Goal: Information Seeking & Learning: Learn about a topic

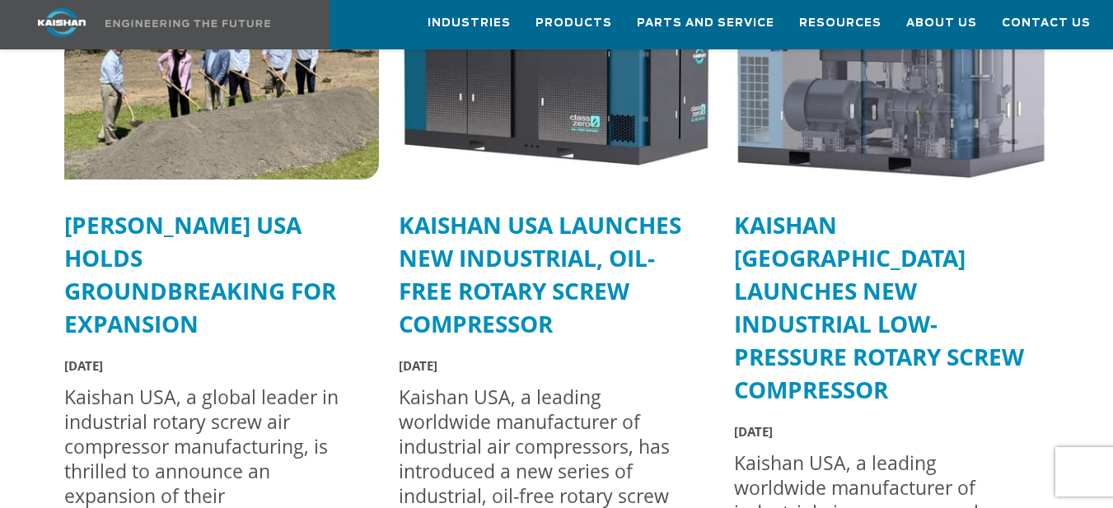
scroll to position [4319, 0]
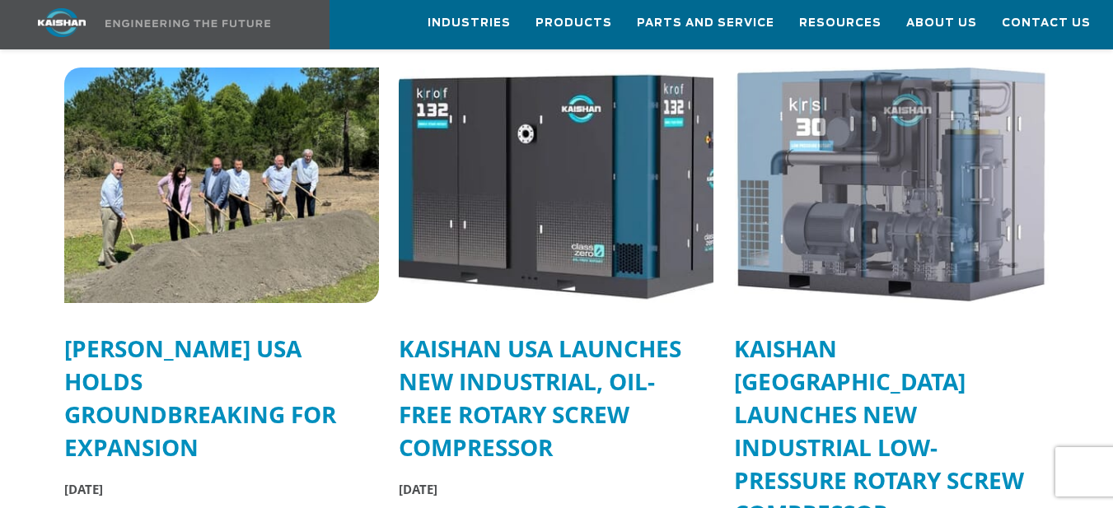
click at [581, 149] on img at bounding box center [556, 185] width 346 height 259
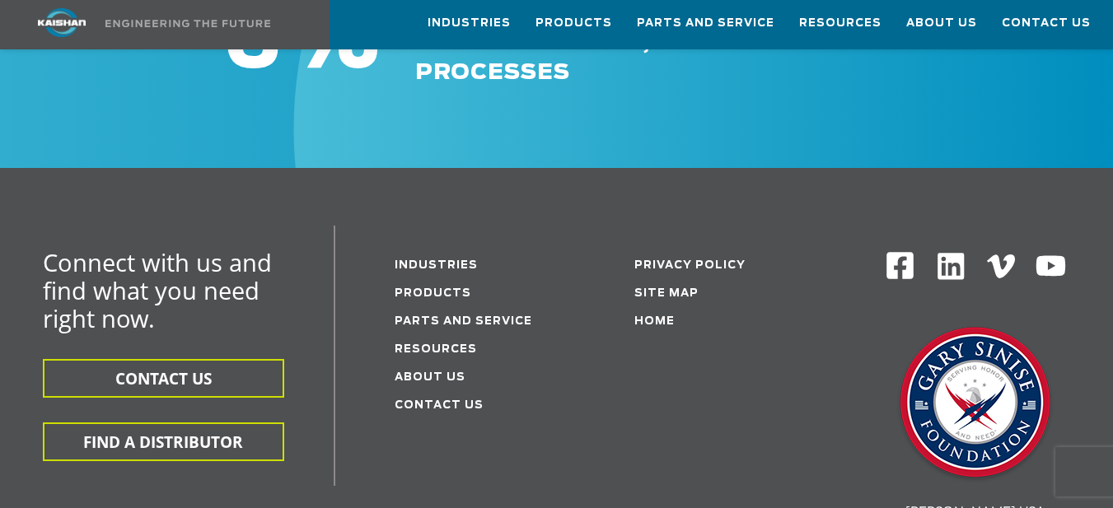
scroll to position [1189, 0]
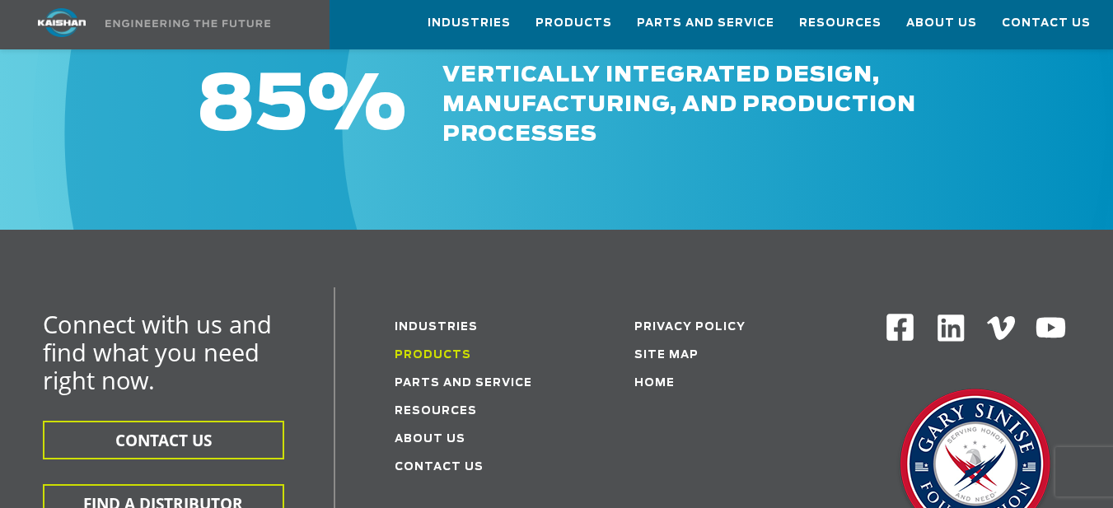
click at [447, 350] on link "Products" at bounding box center [432, 355] width 77 height 11
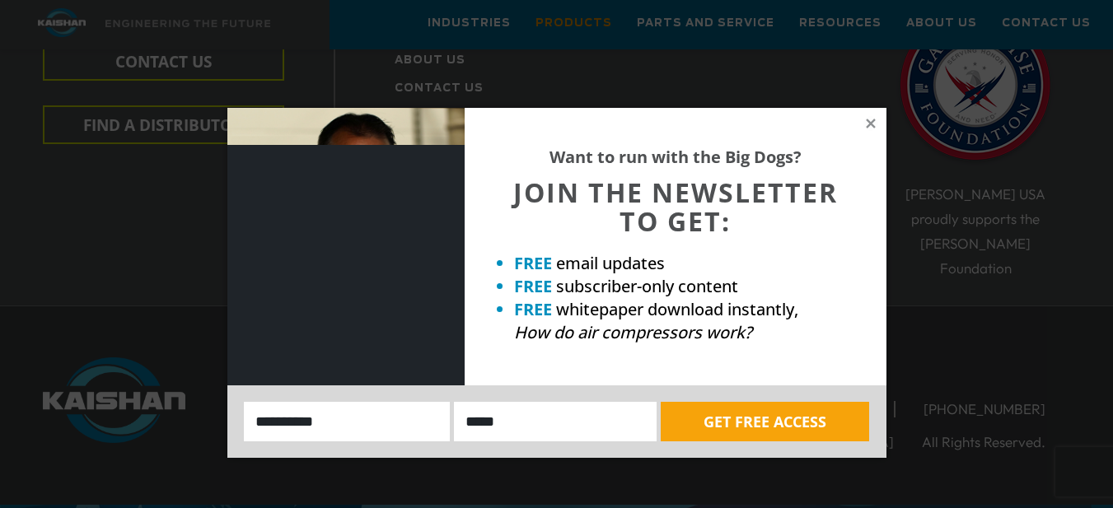
scroll to position [2965, 0]
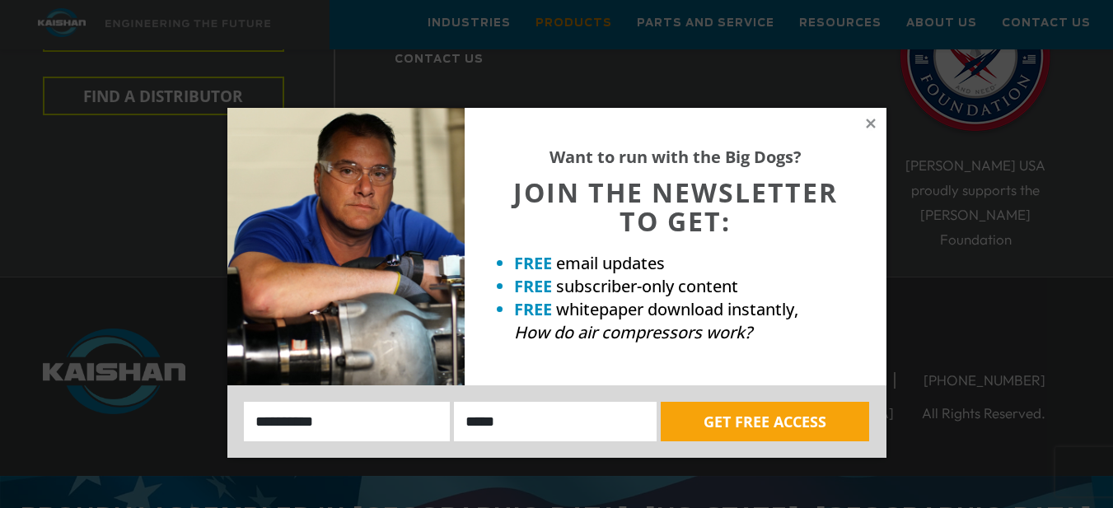
click at [959, 267] on div "Want to run with the Big Dogs? JOIN THE NEWSLETTER TO GET: FREE email updates F…" at bounding box center [556, 254] width 1113 height 508
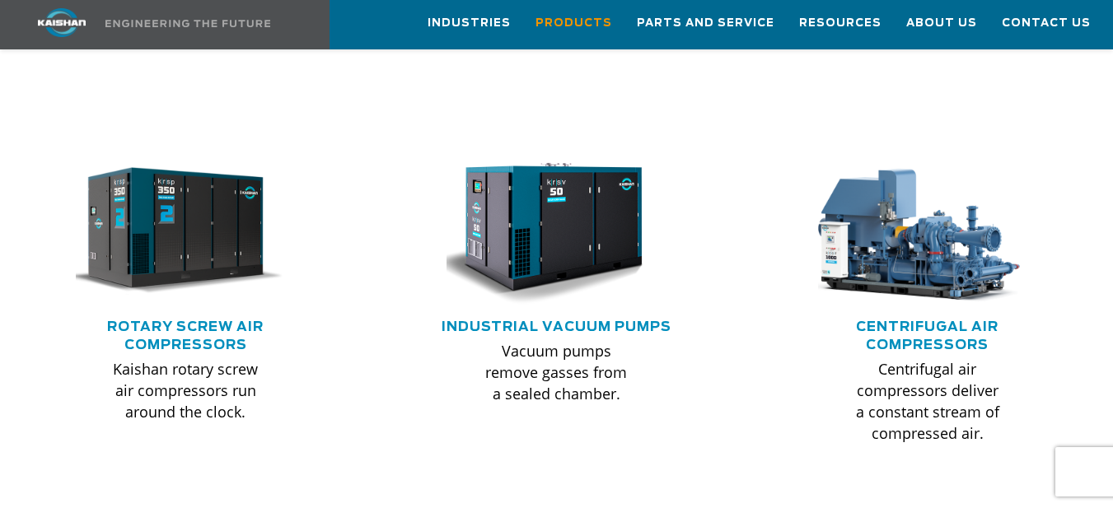
scroll to position [992, 0]
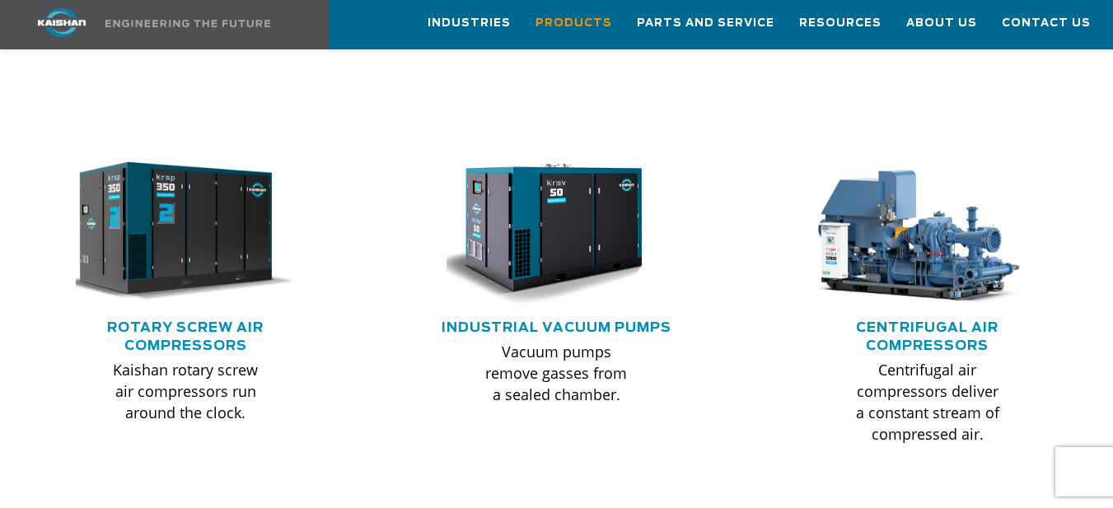
click at [147, 208] on img at bounding box center [173, 232] width 241 height 163
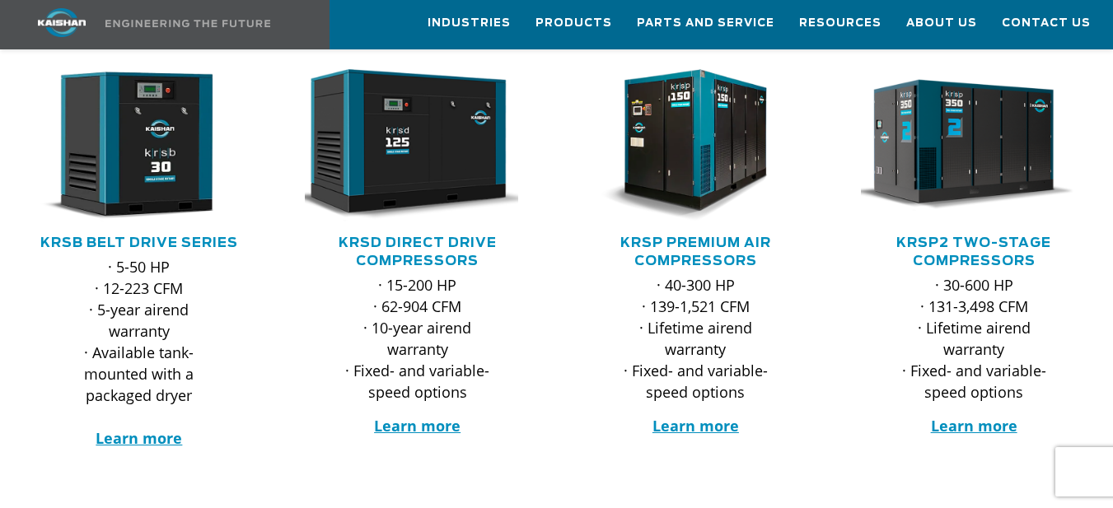
scroll to position [315, 0]
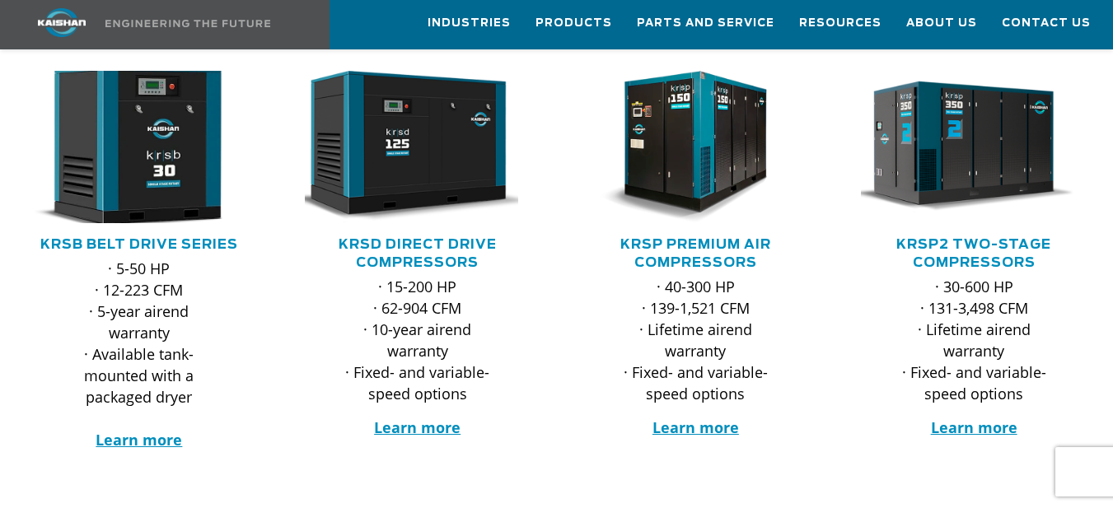
click at [137, 167] on img at bounding box center [126, 146] width 248 height 167
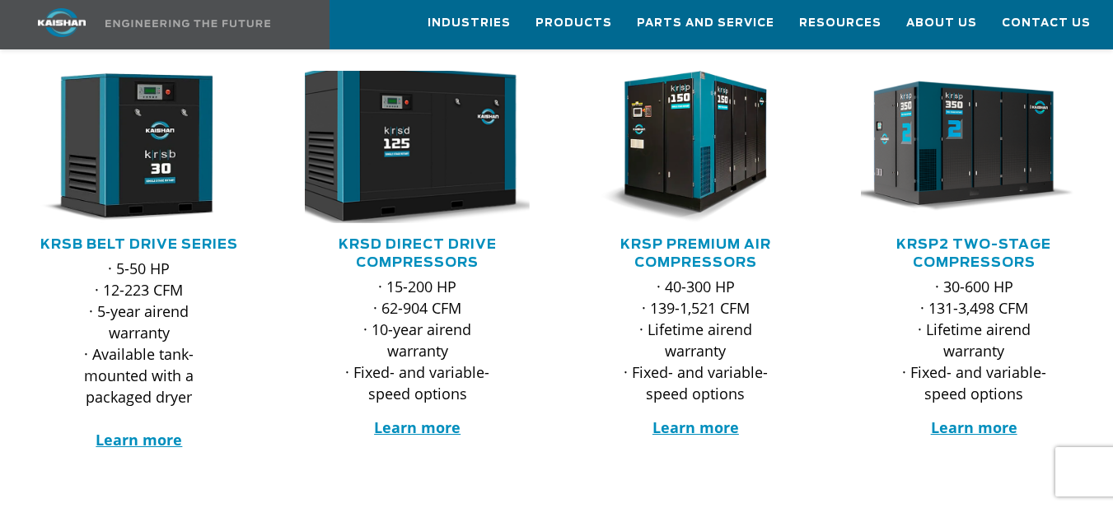
click at [480, 126] on img at bounding box center [405, 146] width 248 height 167
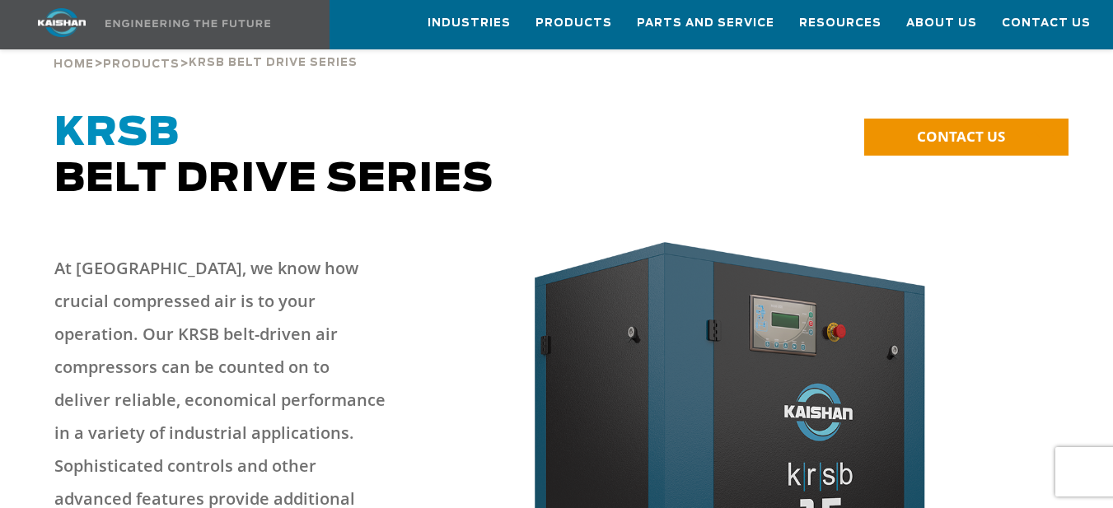
scroll to position [82, 0]
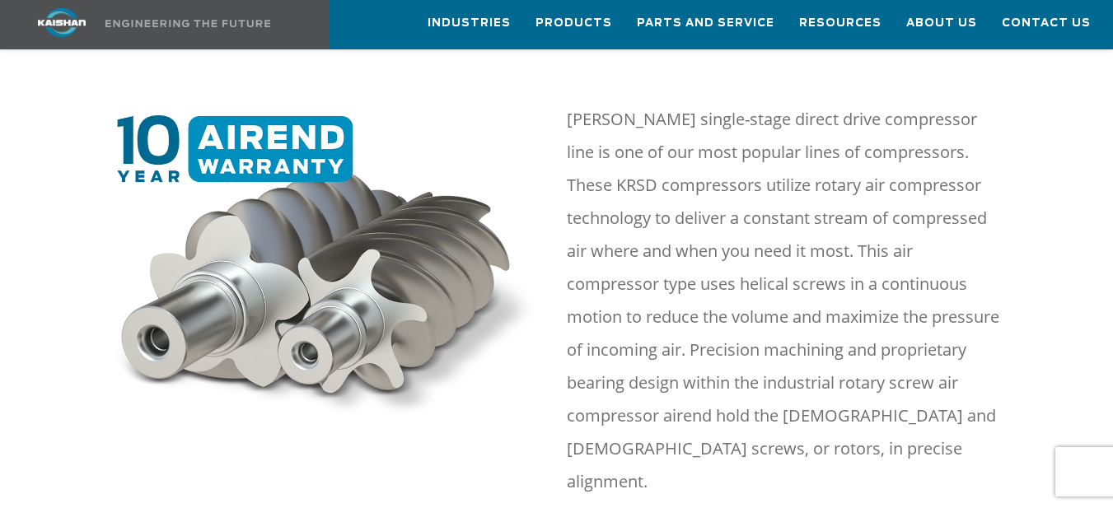
scroll to position [741, 0]
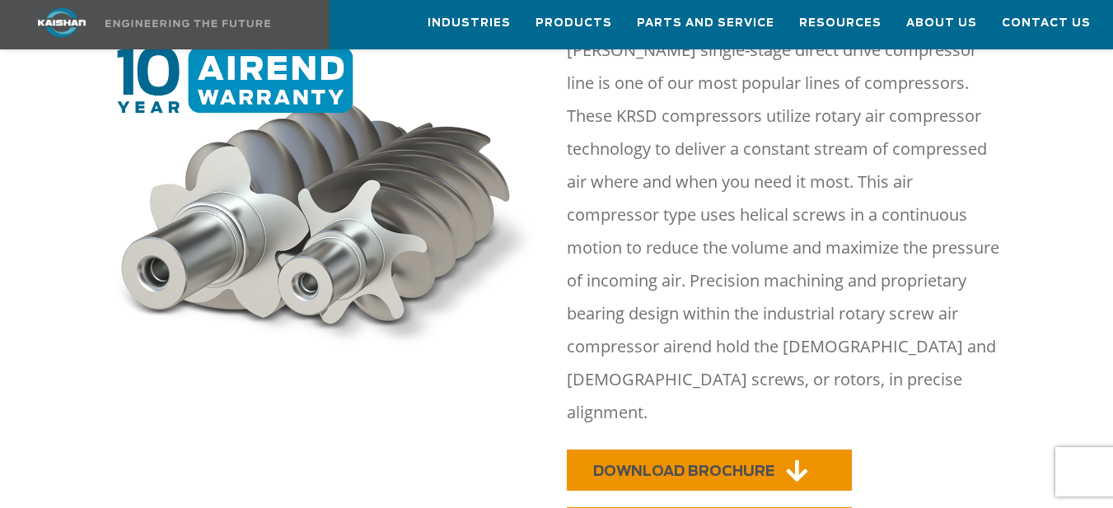
click at [791, 459] on icon at bounding box center [796, 471] width 21 height 25
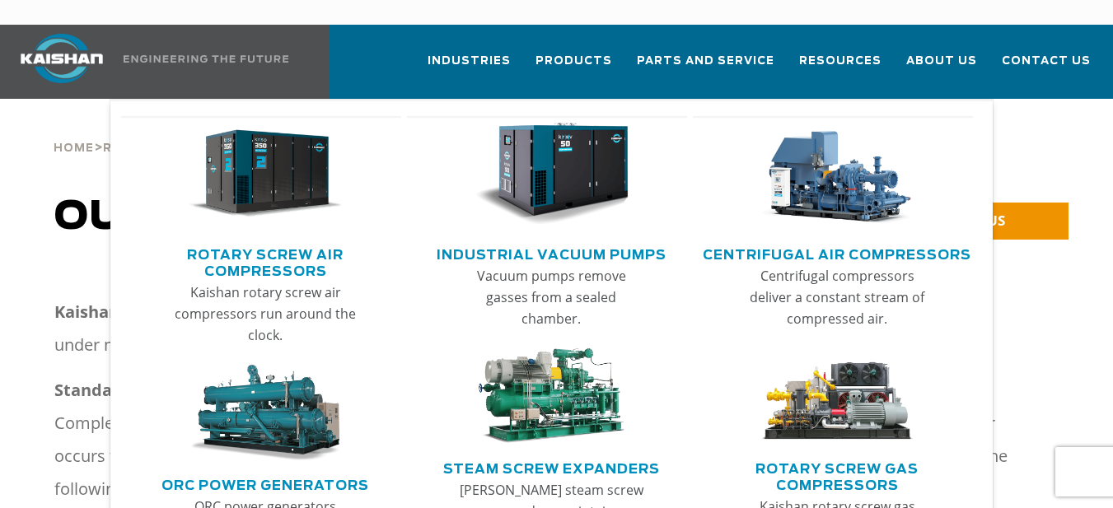
click at [865, 179] on img "Main menu" at bounding box center [836, 174] width 153 height 103
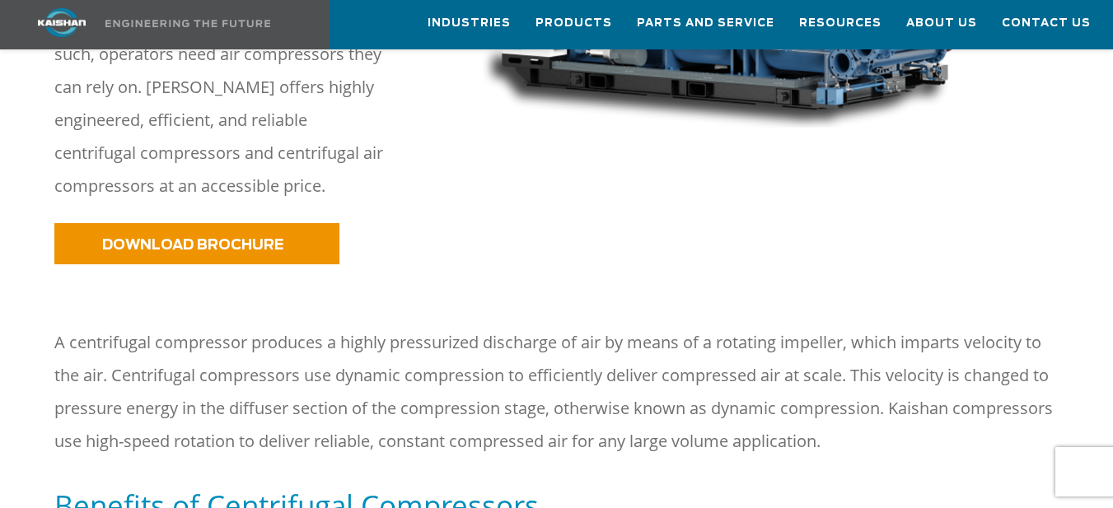
scroll to position [576, 0]
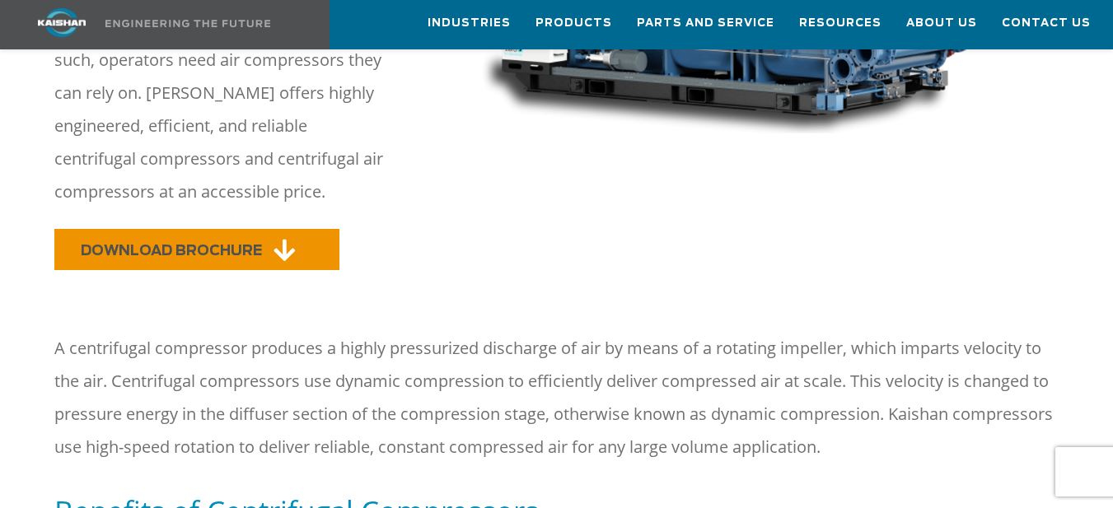
click at [243, 244] on span "DOWNLOAD BROCHURE" at bounding box center [171, 251] width 181 height 14
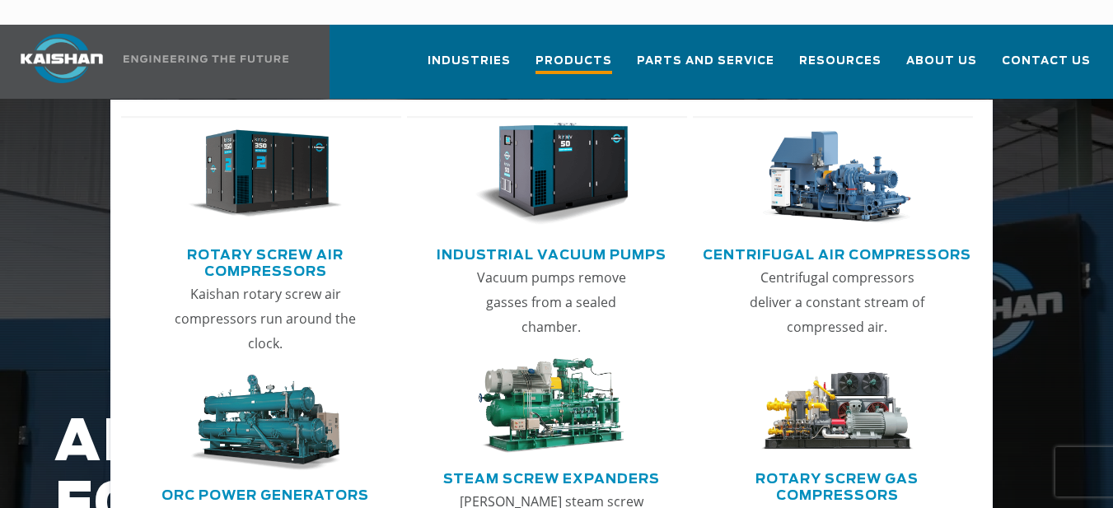
click at [590, 52] on span "Products" at bounding box center [573, 63] width 77 height 22
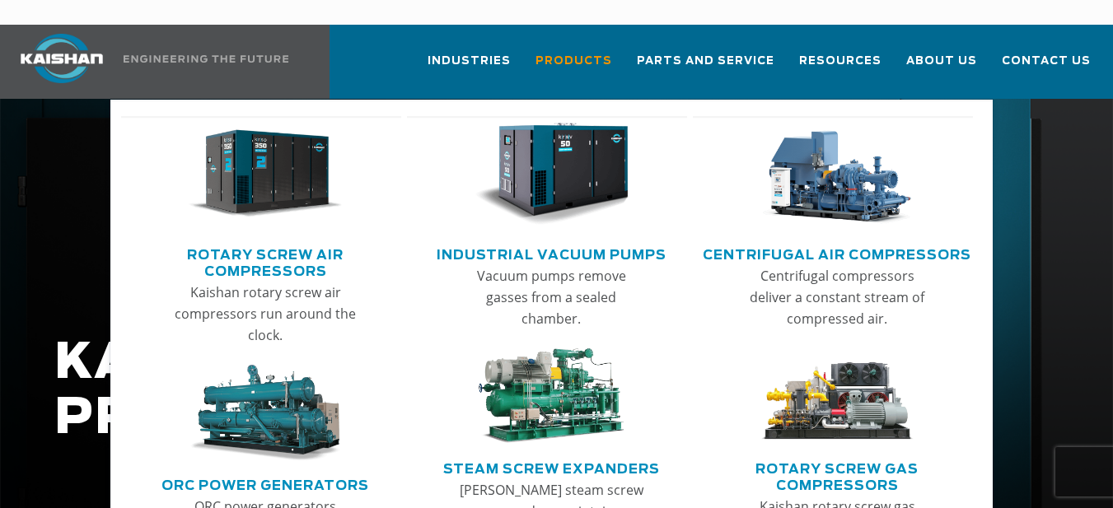
click at [299, 136] on img "Main menu" at bounding box center [265, 174] width 153 height 103
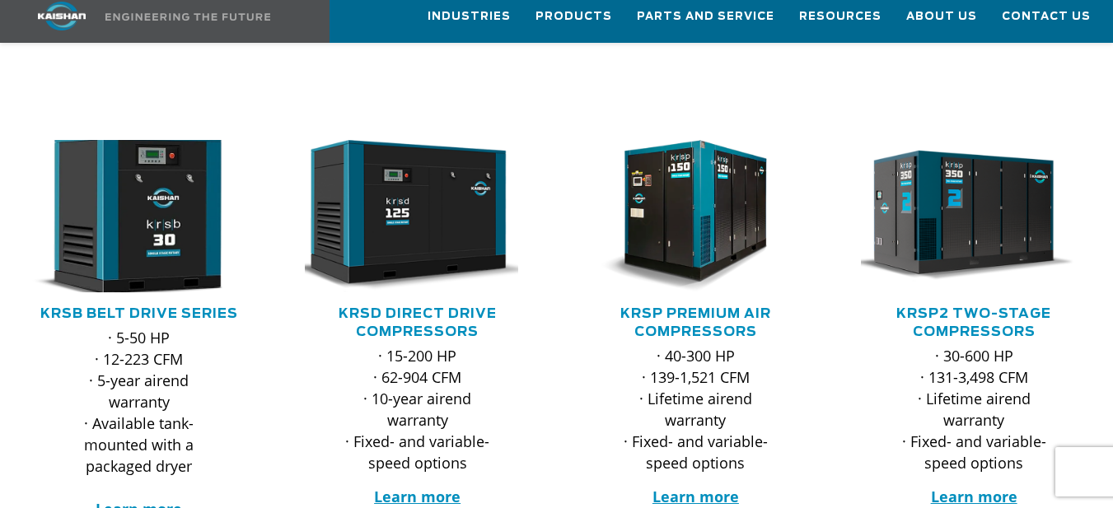
scroll to position [247, 0]
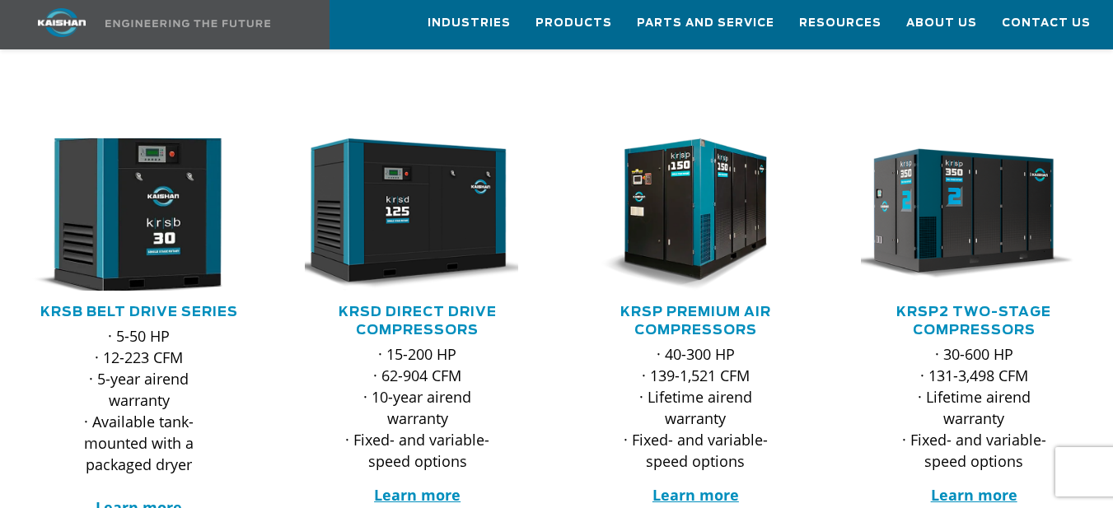
click at [151, 213] on img at bounding box center [126, 214] width 248 height 167
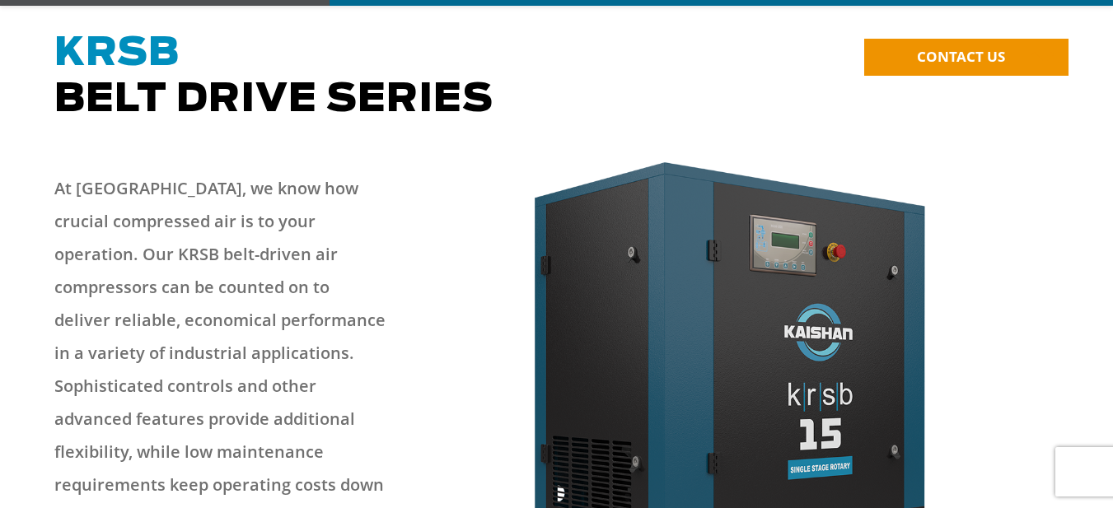
scroll to position [165, 0]
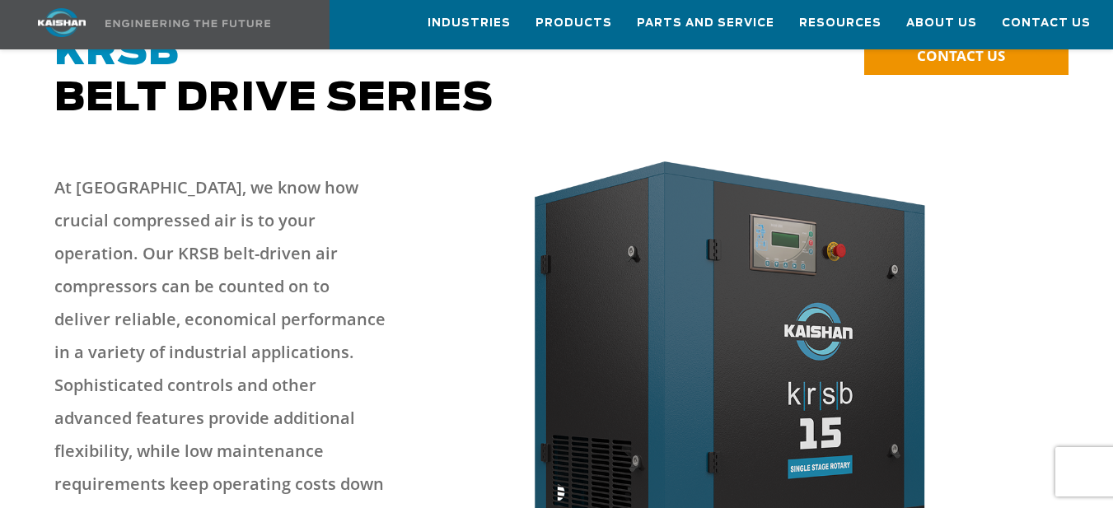
drag, startPoint x: 489, startPoint y: 177, endPoint x: 439, endPoint y: 229, distance: 72.2
click at [439, 229] on div "At Kaishan, we know how crucial compressed air is to your operation. Our KRSB b…" at bounding box center [248, 354] width 409 height 399
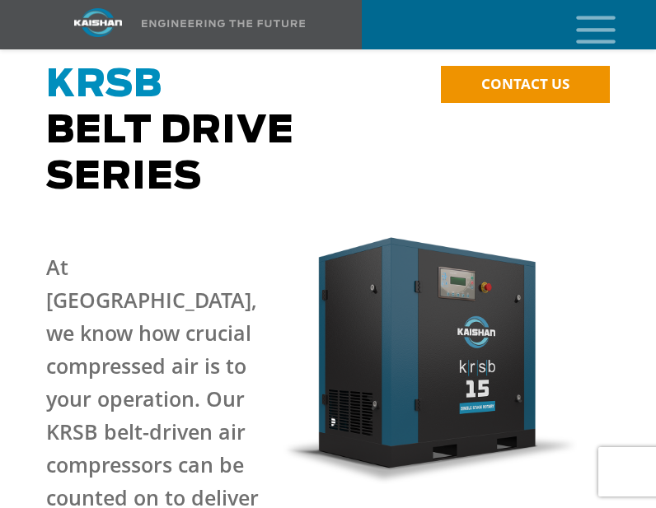
click at [608, 145] on div at bounding box center [328, 132] width 656 height 138
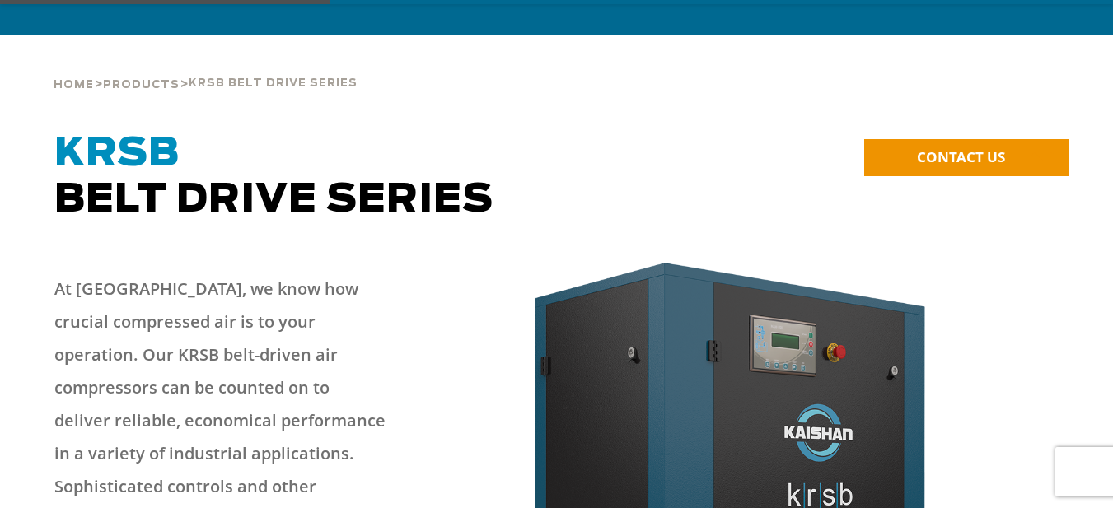
scroll to position [247, 0]
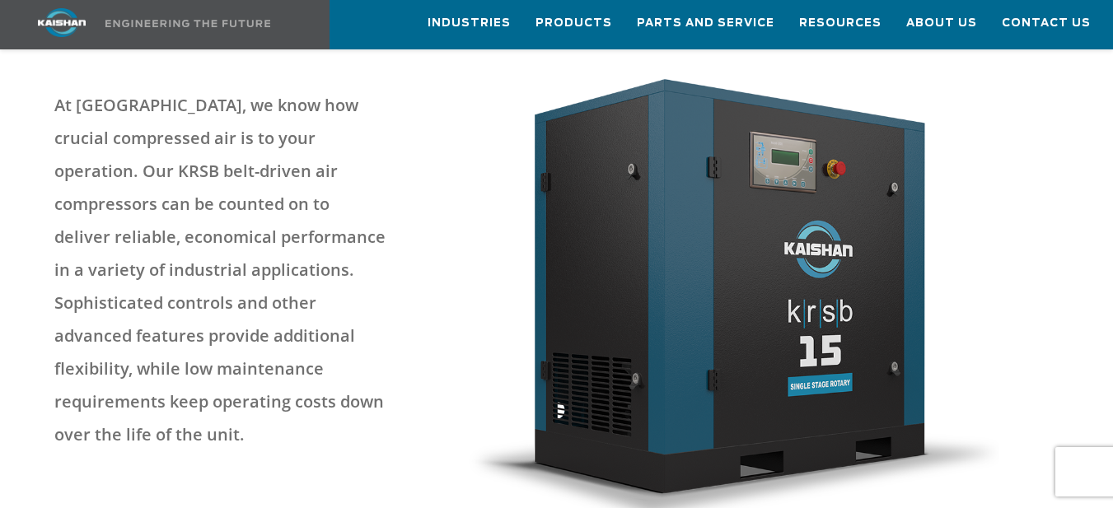
click at [460, 160] on div at bounding box center [761, 313] width 614 height 483
click at [456, 163] on div at bounding box center [761, 313] width 614 height 483
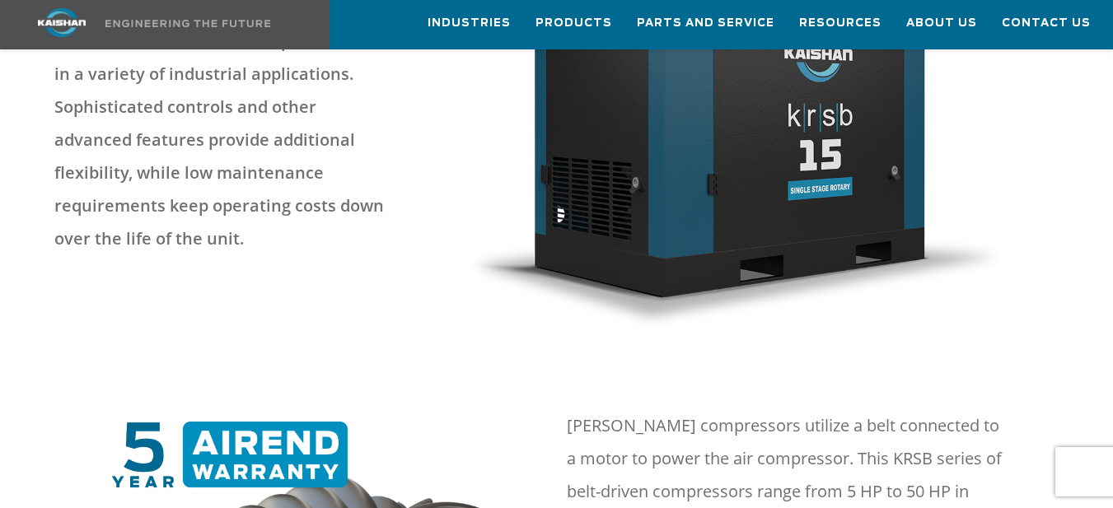
scroll to position [494, 0]
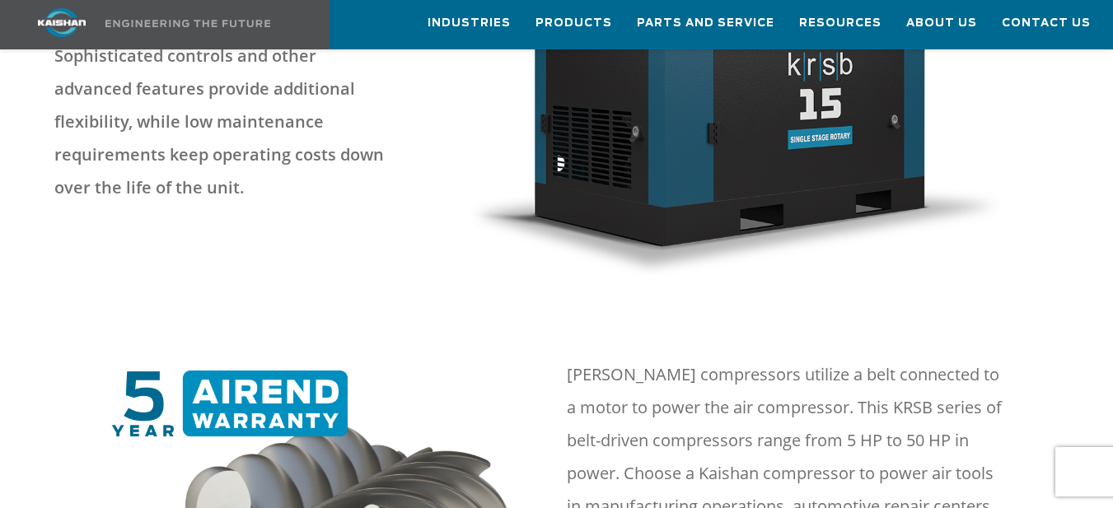
click at [226, 212] on div at bounding box center [556, 66] width 1024 height 483
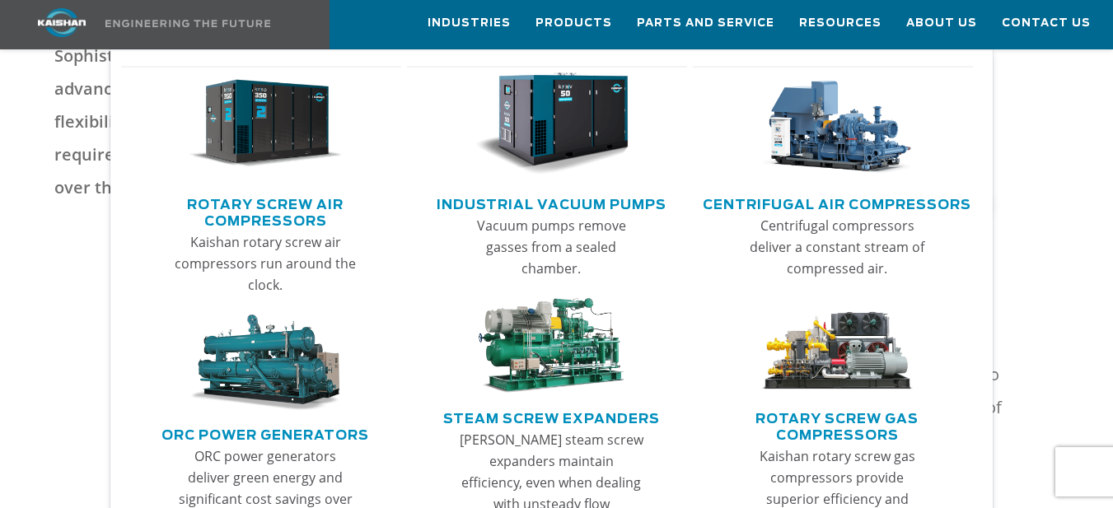
click at [306, 133] on img "Main menu" at bounding box center [265, 123] width 153 height 103
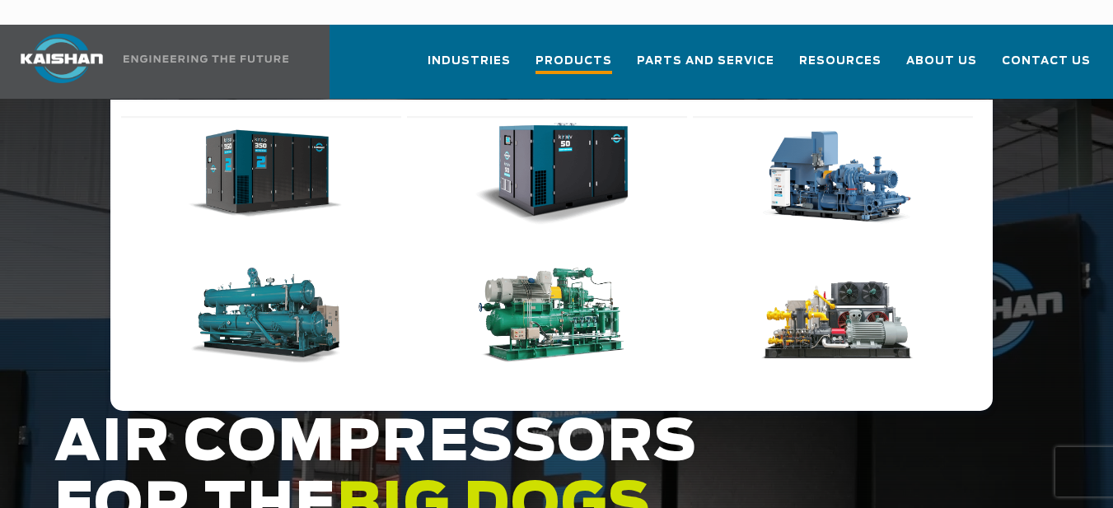
click at [579, 52] on span "Products" at bounding box center [573, 63] width 77 height 22
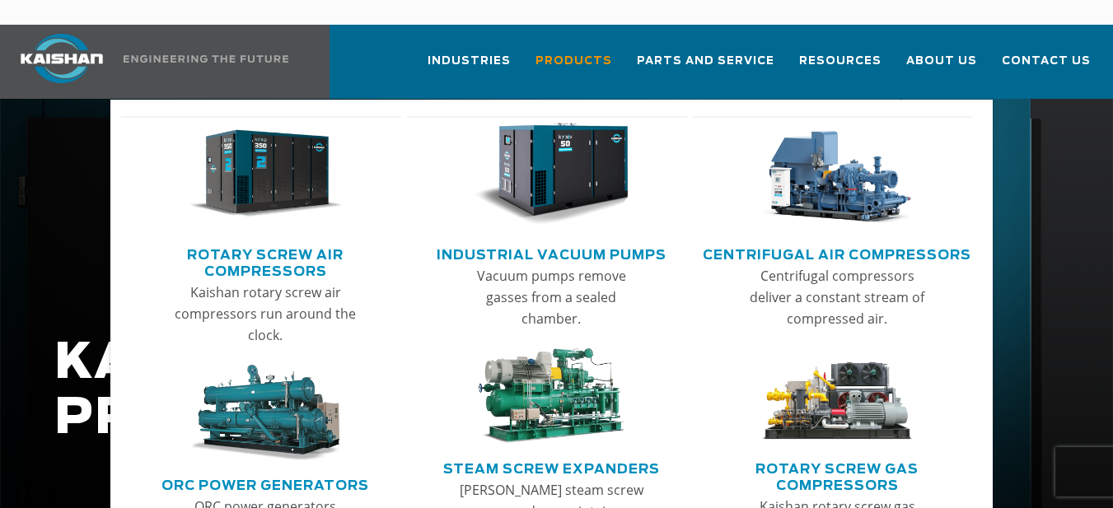
click at [292, 164] on img "Main menu" at bounding box center [265, 174] width 153 height 103
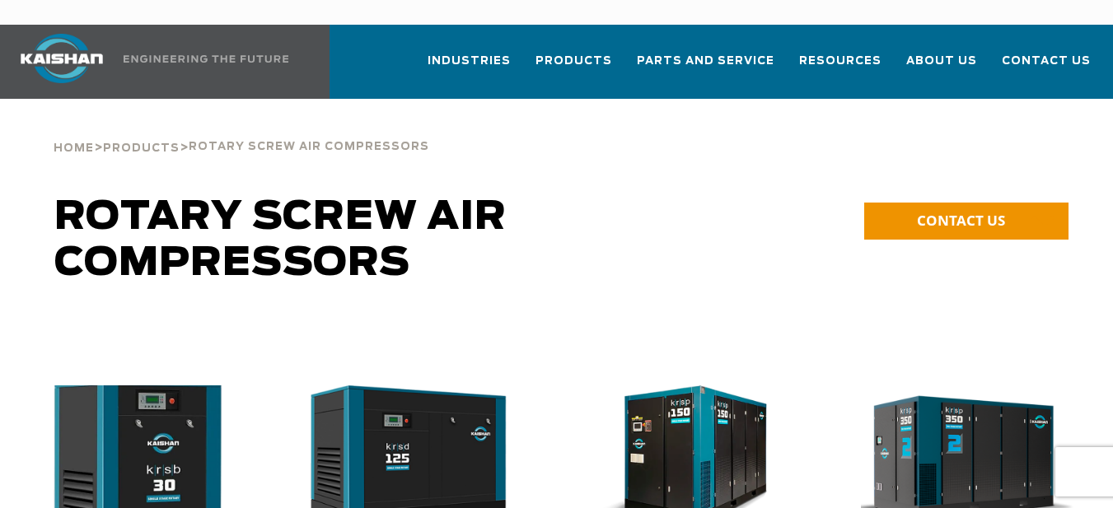
click at [133, 435] on img at bounding box center [126, 461] width 248 height 167
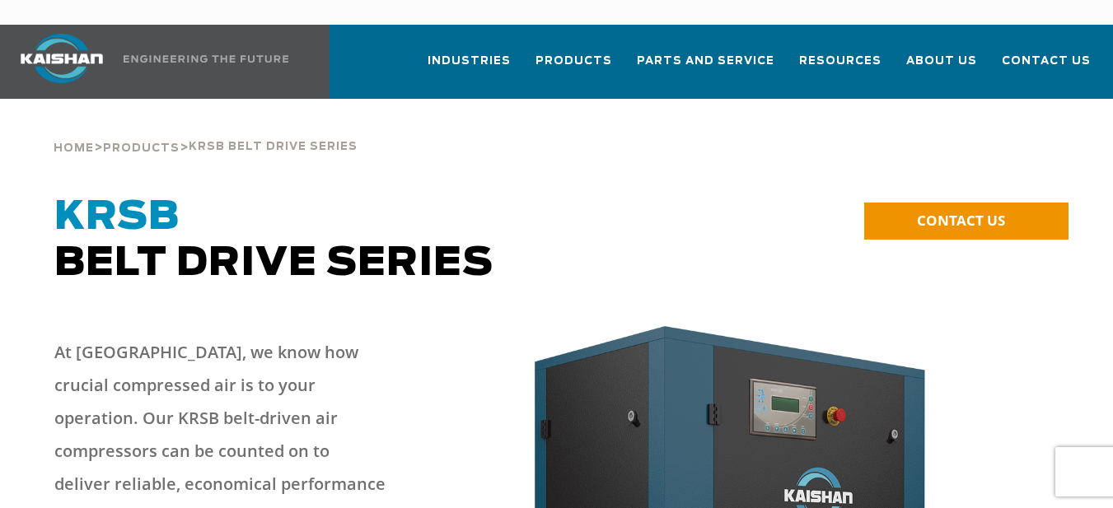
drag, startPoint x: 590, startPoint y: 170, endPoint x: 459, endPoint y: 133, distance: 136.9
click at [459, 133] on div "Home > Products > krsb belt drive series" at bounding box center [556, 130] width 1024 height 63
drag, startPoint x: 489, startPoint y: 161, endPoint x: 390, endPoint y: 126, distance: 105.5
click at [390, 126] on div "Home > Products > krsb belt drive series" at bounding box center [556, 130] width 1024 height 63
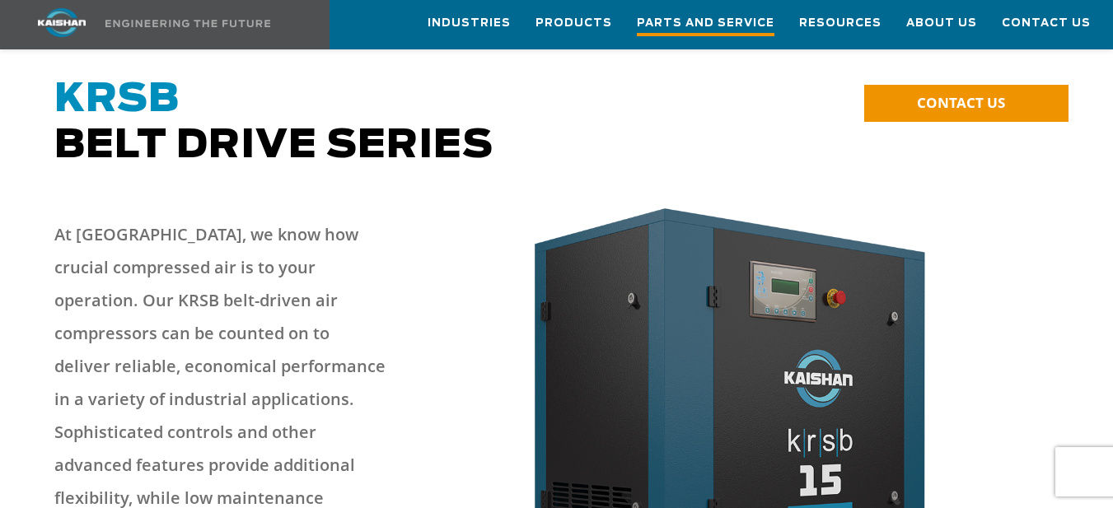
scroll to position [93, 0]
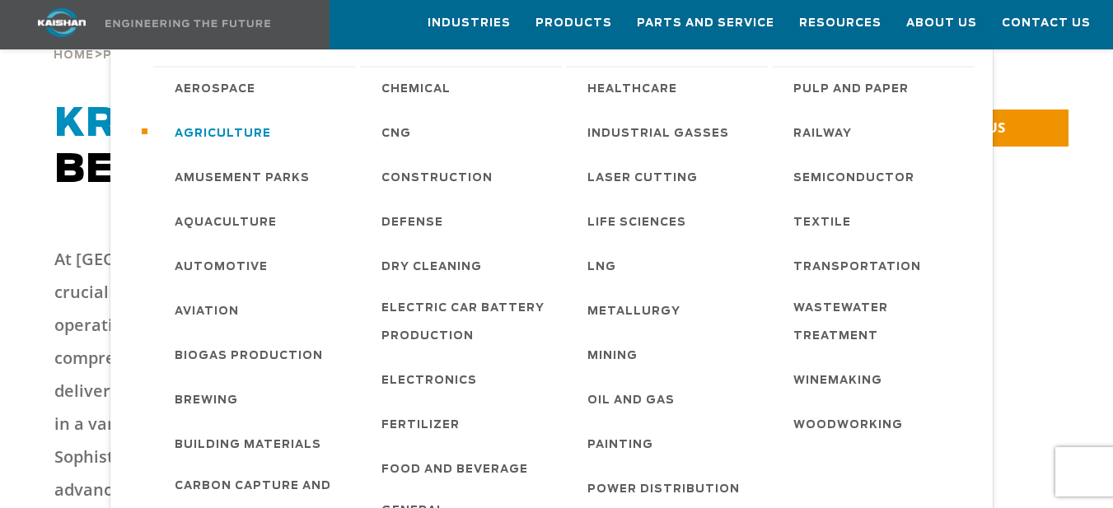
click at [245, 135] on span "Agriculture" at bounding box center [223, 134] width 96 height 28
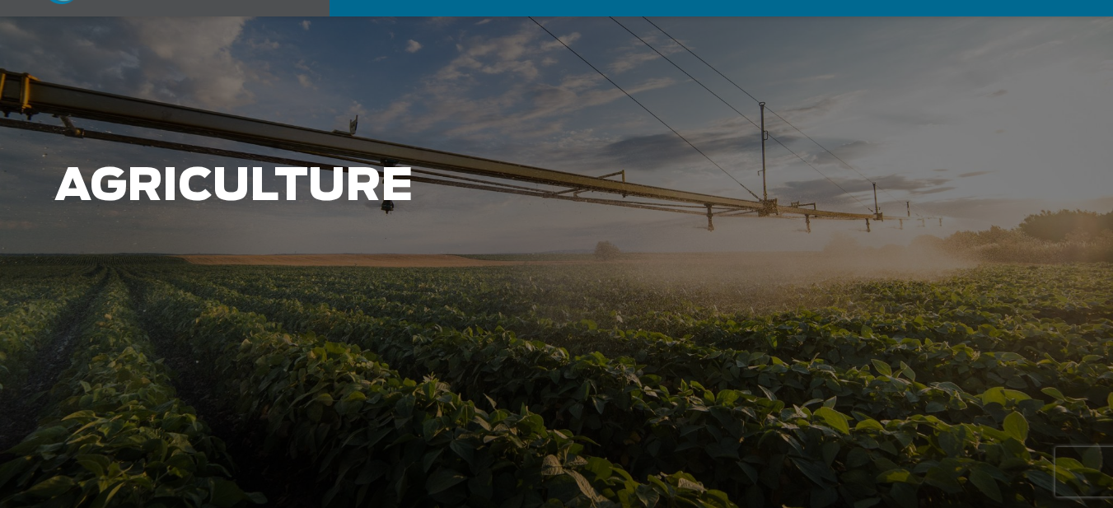
scroll to position [247, 0]
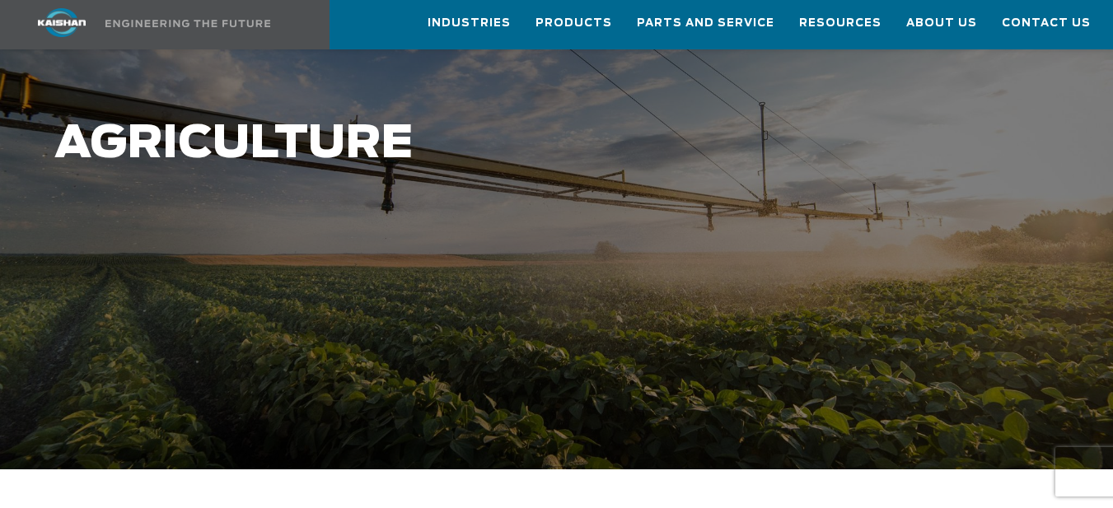
click at [702, 119] on h1 "Agriculture" at bounding box center [470, 144] width 833 height 51
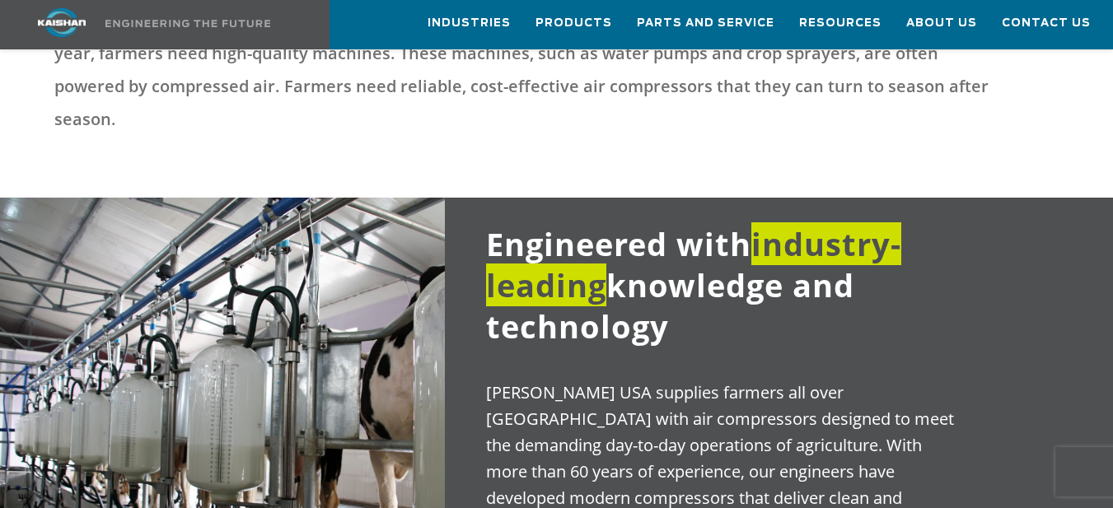
scroll to position [824, 0]
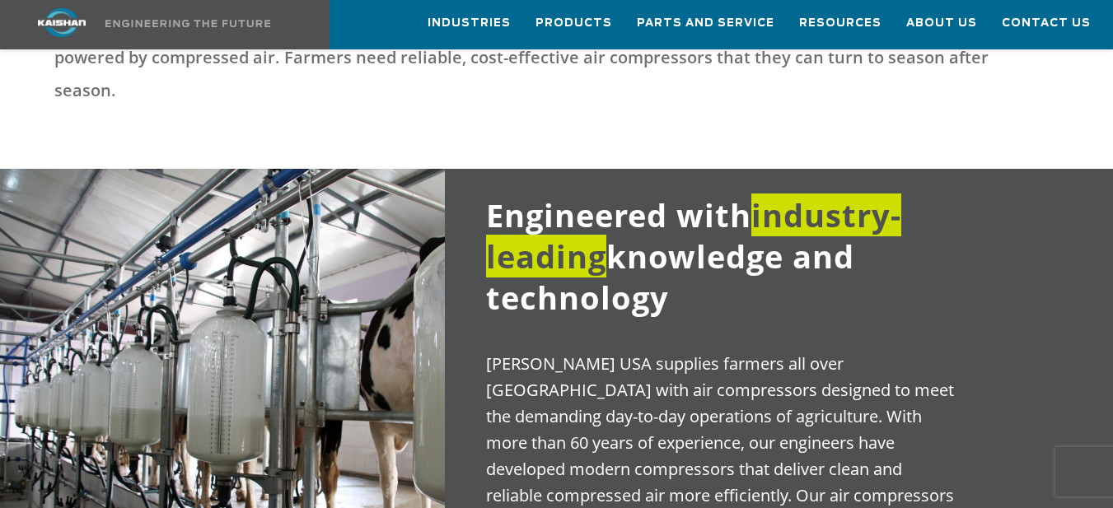
drag, startPoint x: 1096, startPoint y: 2, endPoint x: 1071, endPoint y: 189, distance: 188.7
click at [1071, 189] on div at bounding box center [556, 380] width 1113 height 422
